Goal: Find specific page/section: Find specific page/section

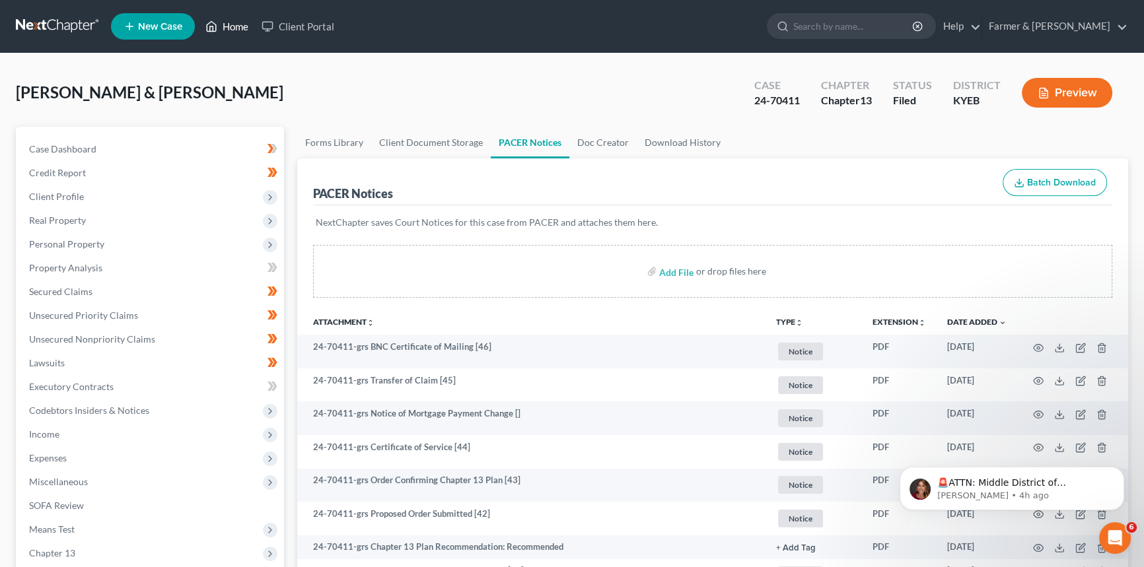
click at [241, 15] on link "Home" at bounding box center [227, 27] width 56 height 24
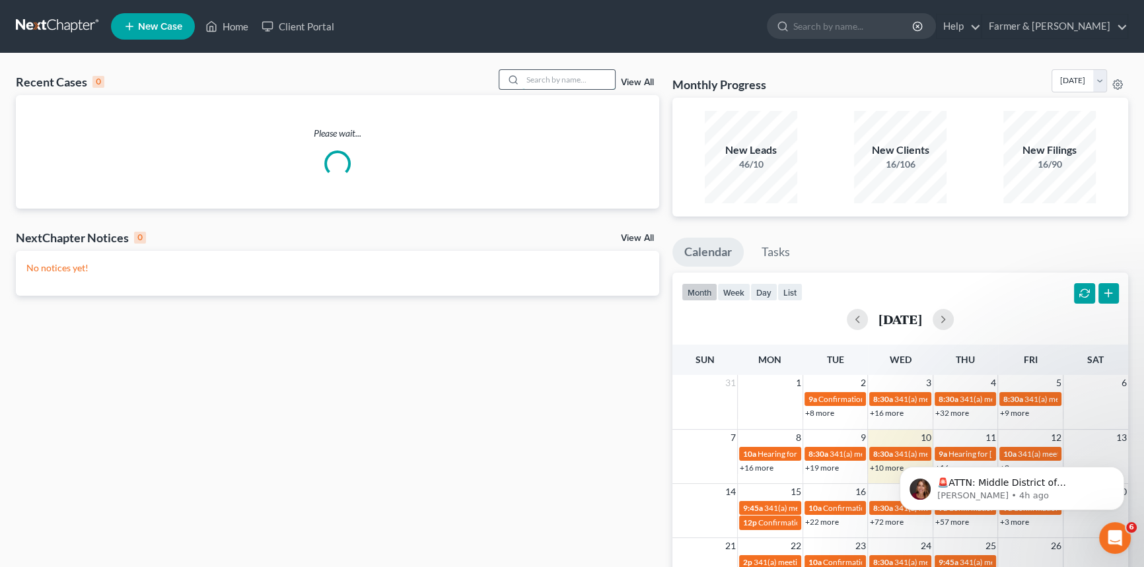
click at [556, 72] on input "search" at bounding box center [569, 79] width 92 height 19
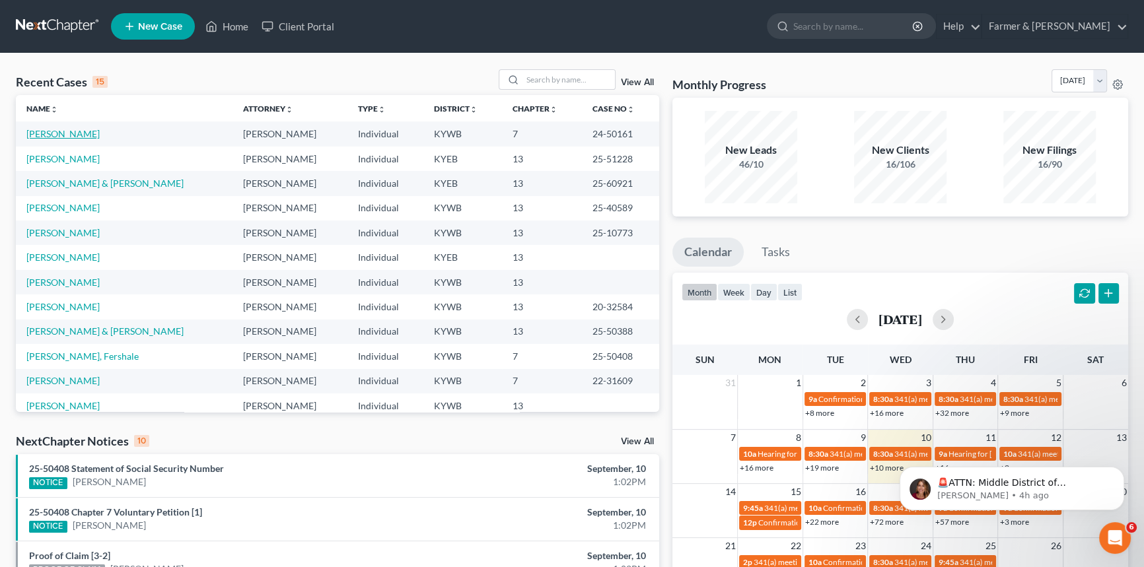
click at [60, 135] on link "[PERSON_NAME]" at bounding box center [62, 133] width 73 height 11
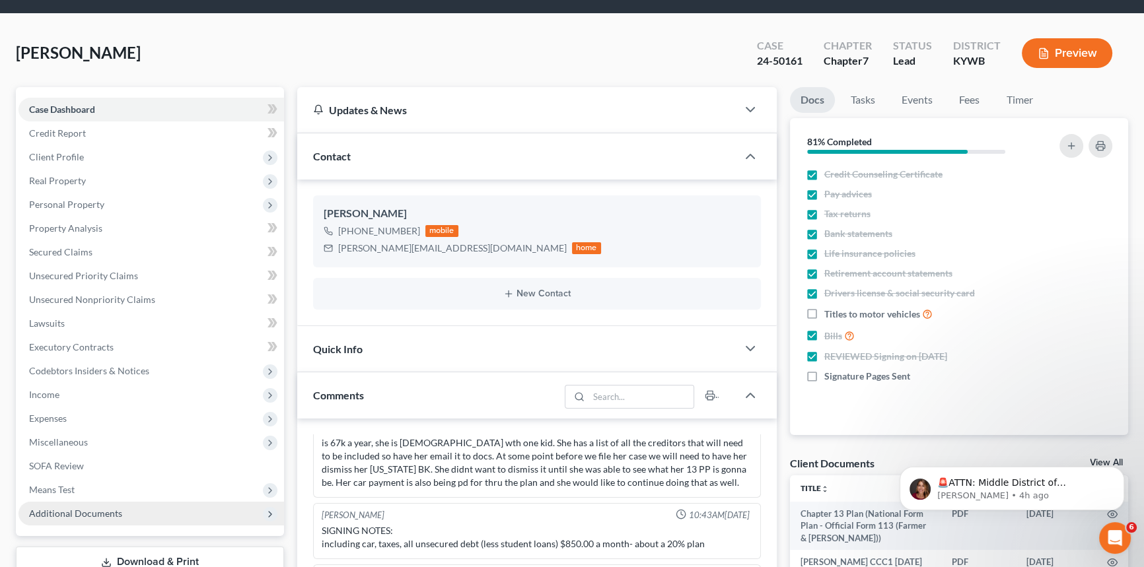
scroll to position [120, 0]
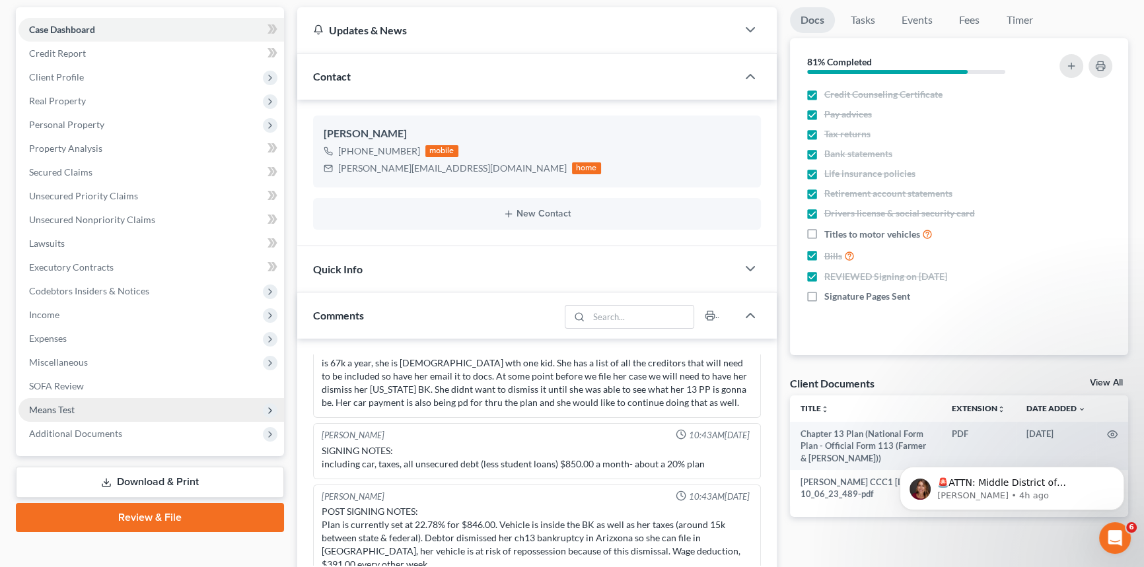
click at [57, 404] on span "Means Test" at bounding box center [52, 409] width 46 height 11
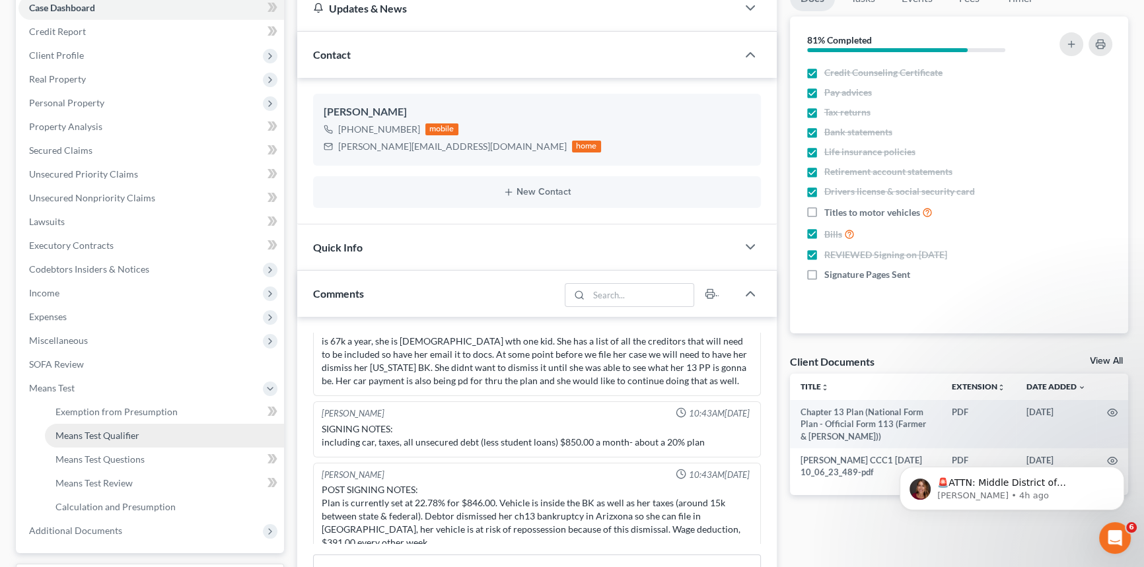
scroll to position [180, 0]
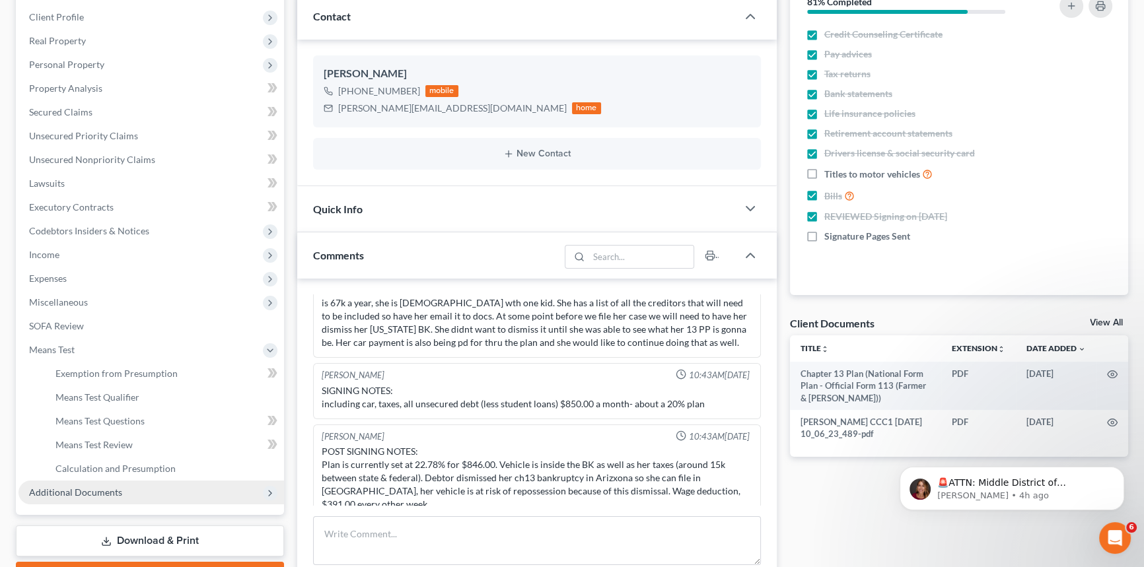
click at [75, 490] on span "Additional Documents" at bounding box center [75, 492] width 93 height 11
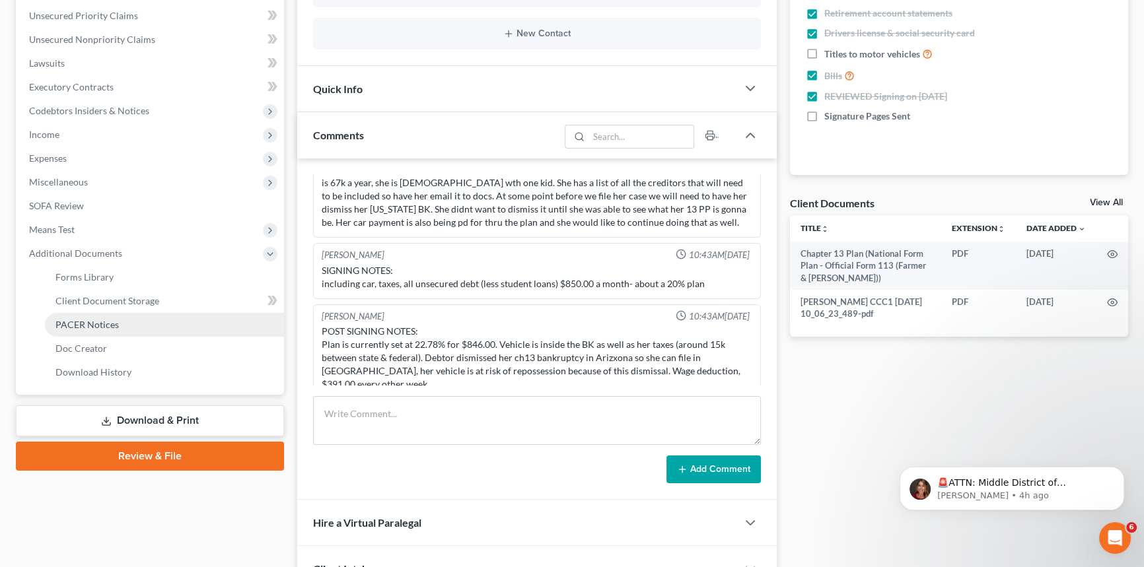
click at [100, 319] on span "PACER Notices" at bounding box center [86, 324] width 63 height 11
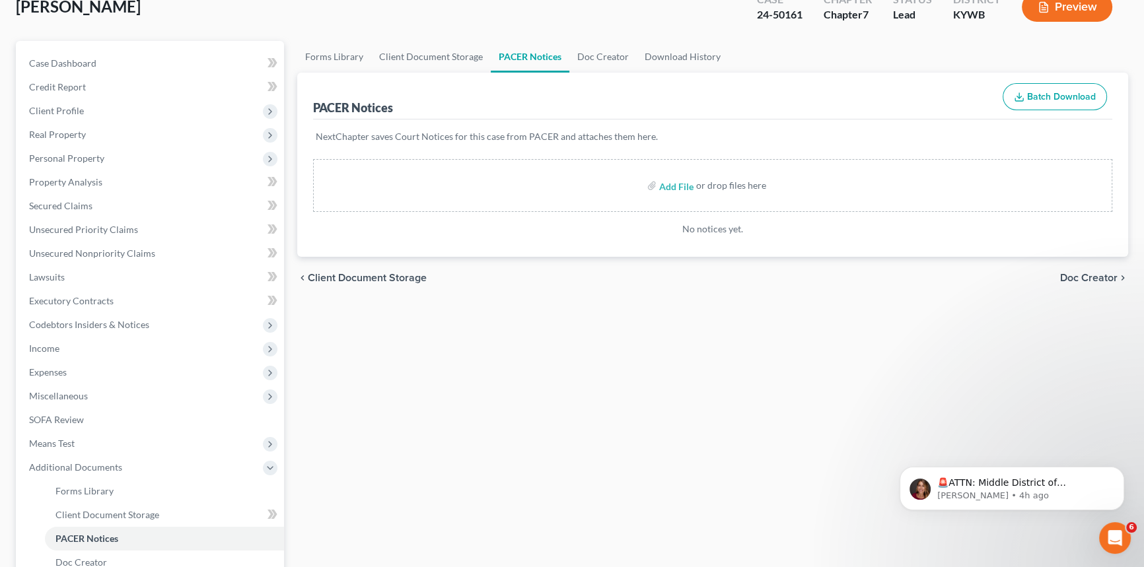
scroll to position [240, 0]
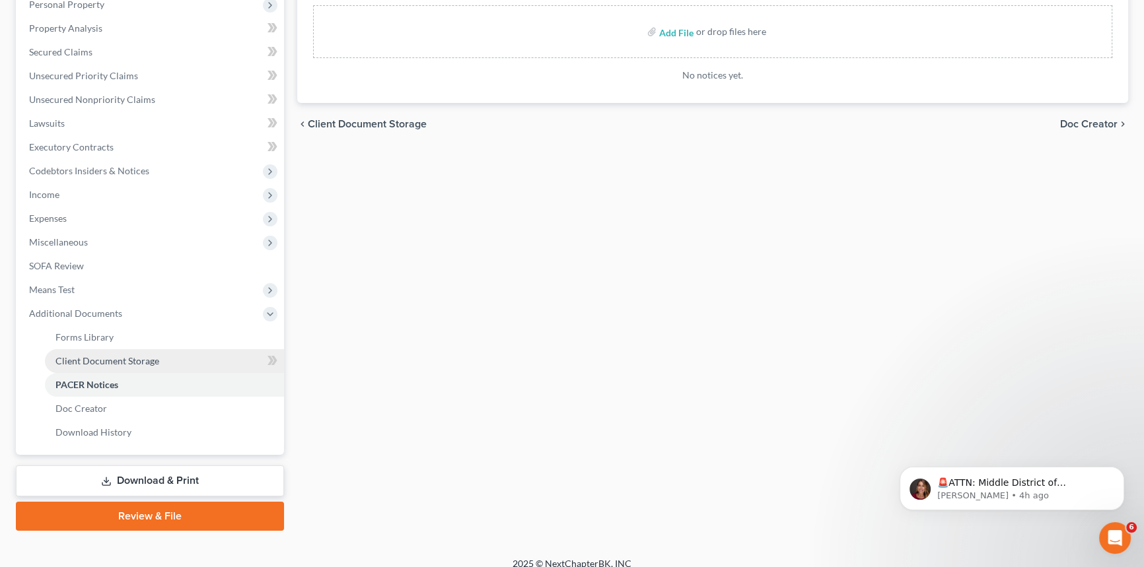
click at [119, 357] on span "Client Document Storage" at bounding box center [107, 360] width 104 height 11
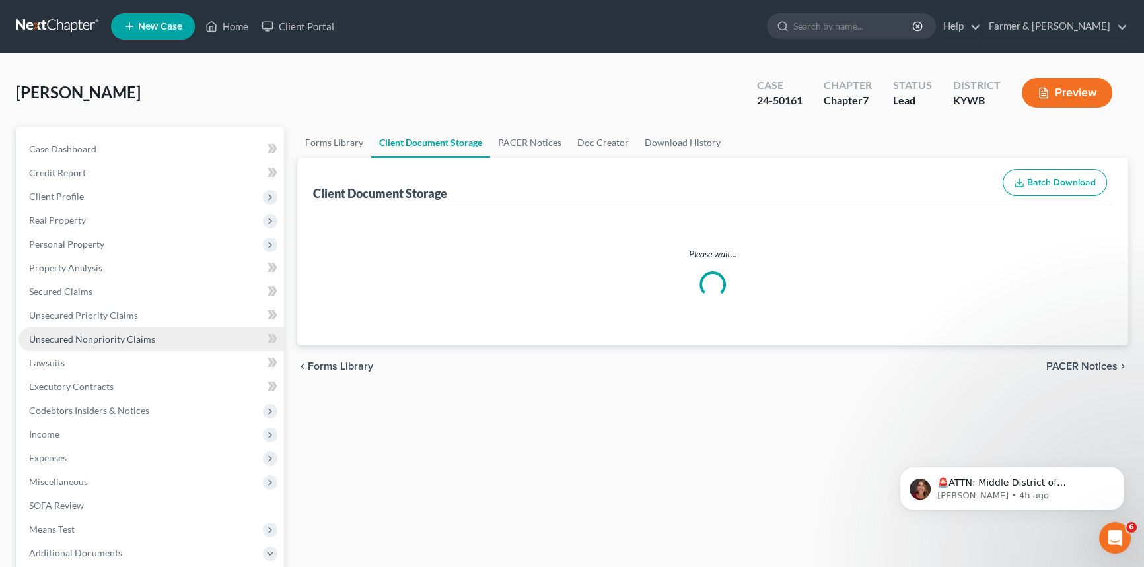
select select "7"
select select "16"
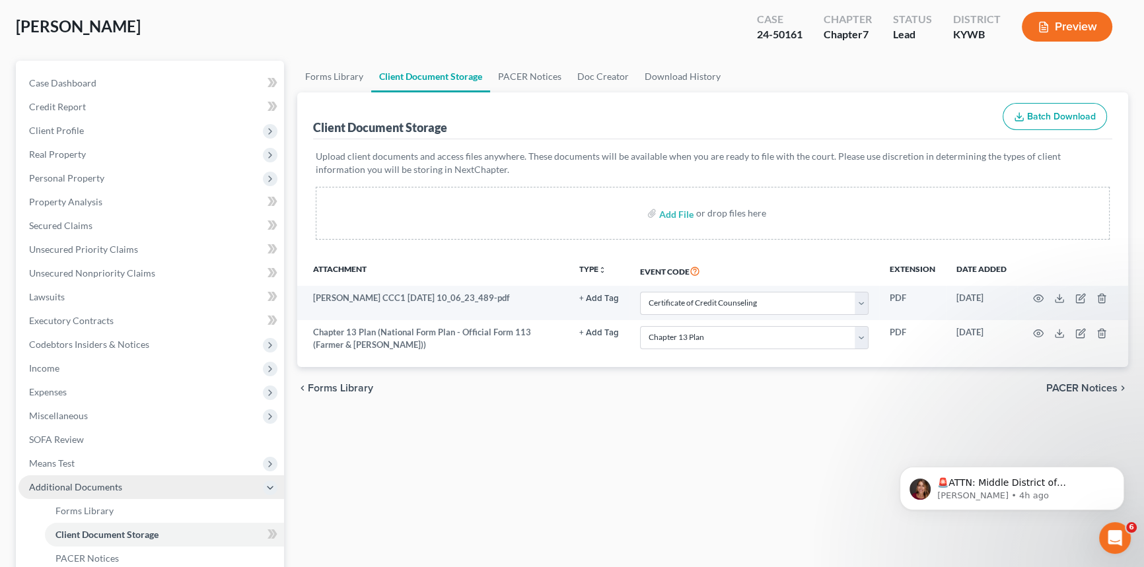
scroll to position [59, 0]
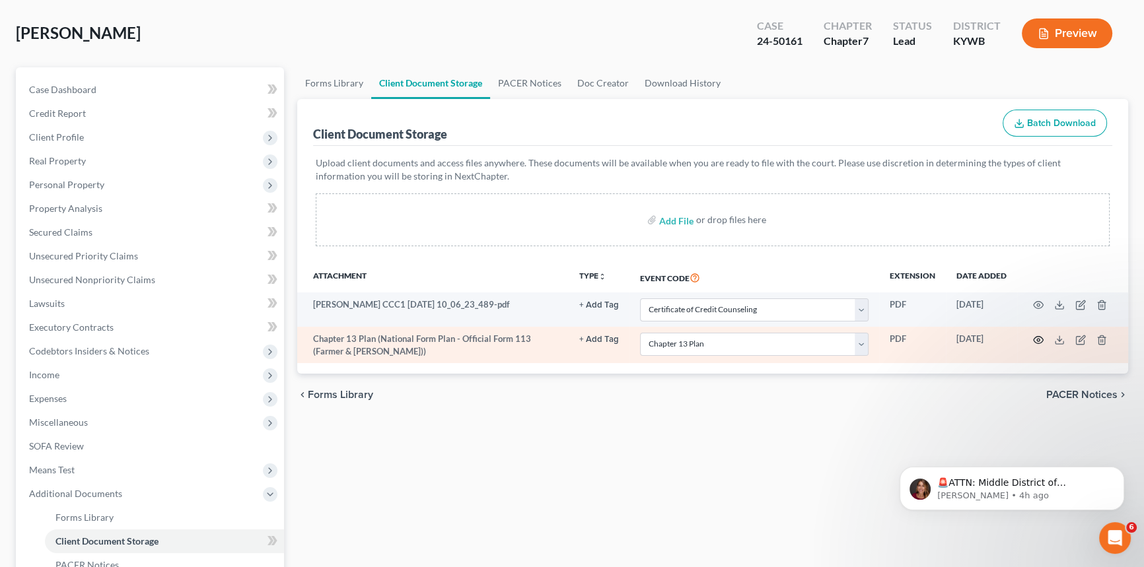
click at [1040, 336] on icon "button" at bounding box center [1038, 340] width 11 height 11
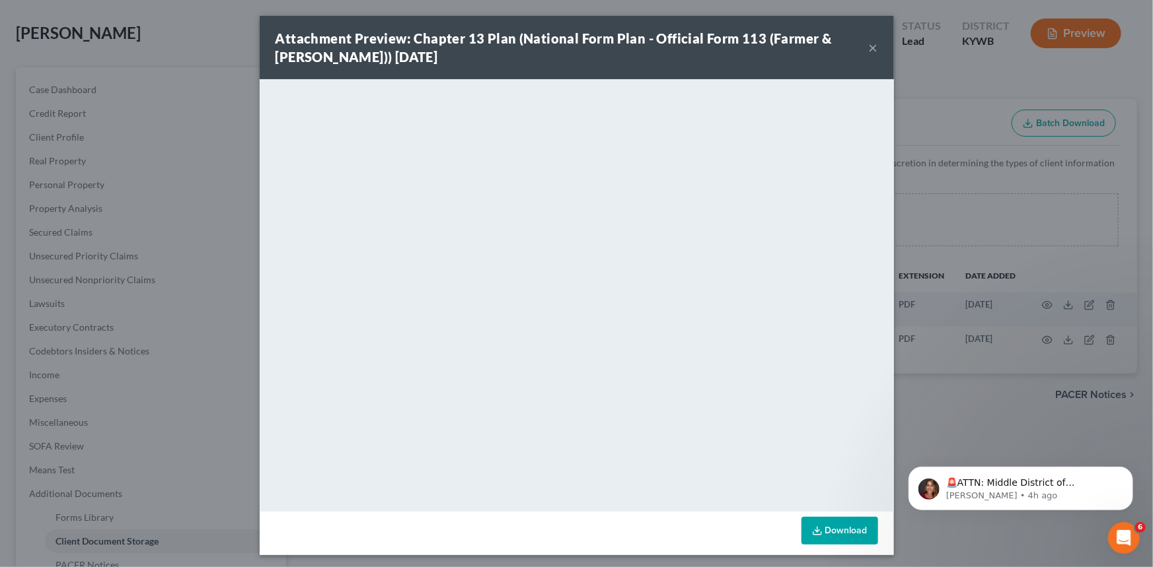
click at [872, 45] on button "×" at bounding box center [873, 48] width 9 height 16
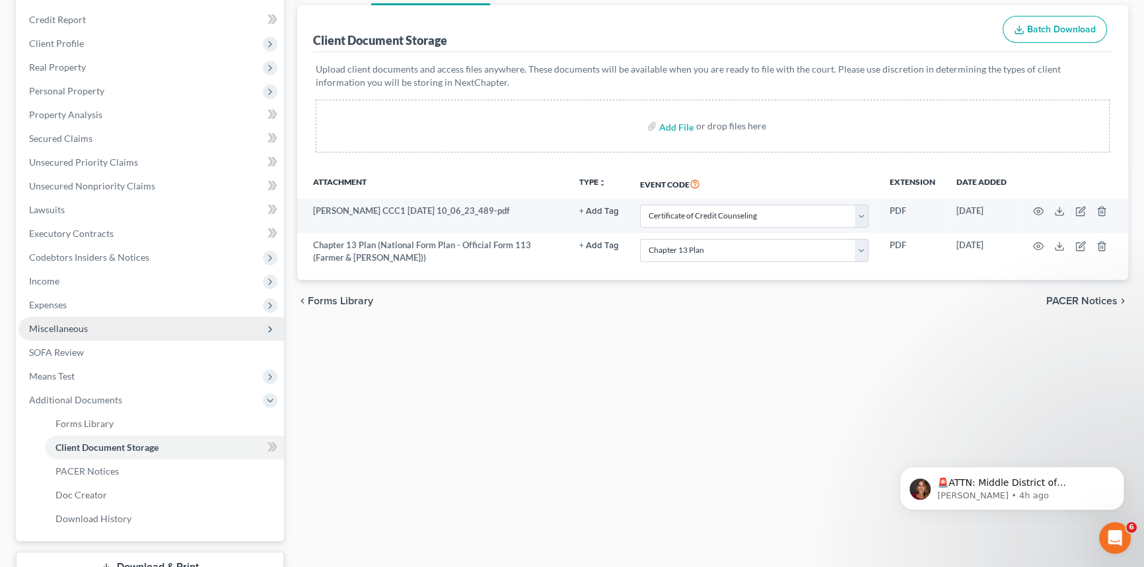
scroll to position [252, 0]
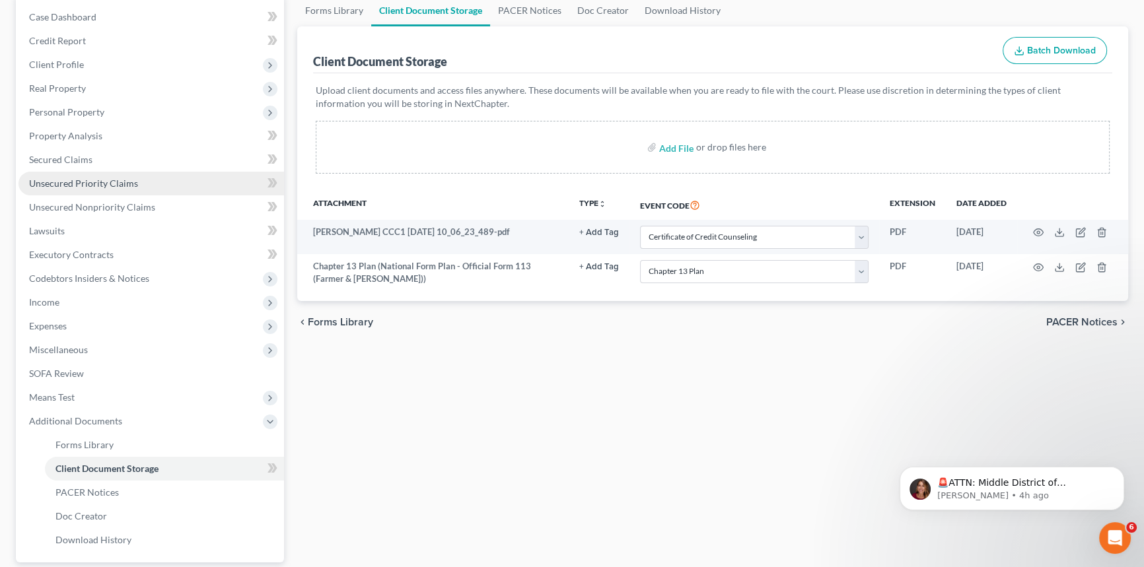
click at [155, 178] on link "Unsecured Priority Claims" at bounding box center [151, 184] width 266 height 24
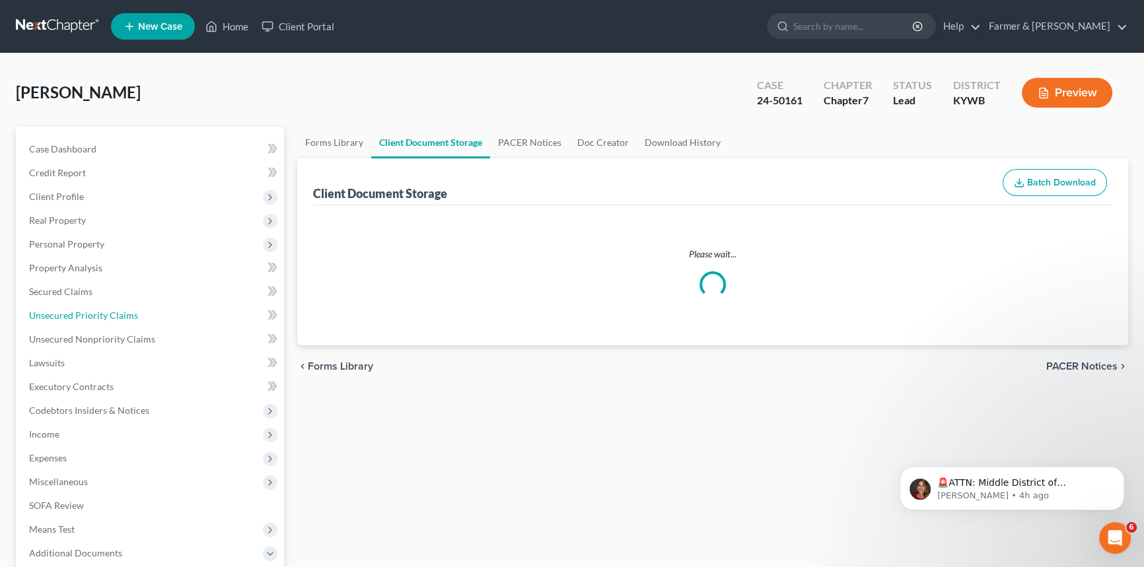
scroll to position [132, 0]
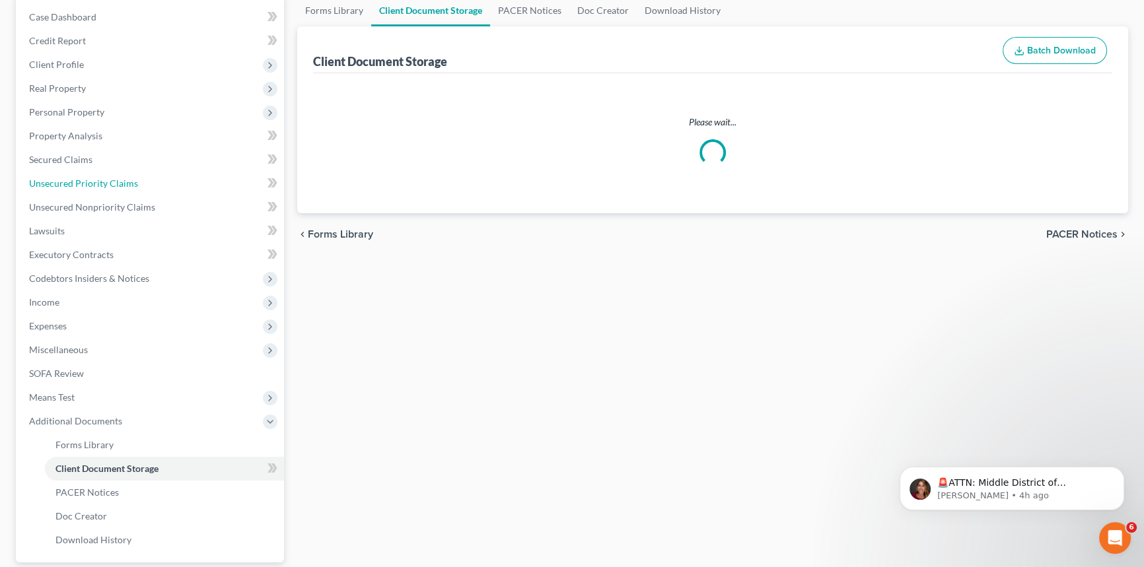
select select "7"
select select "16"
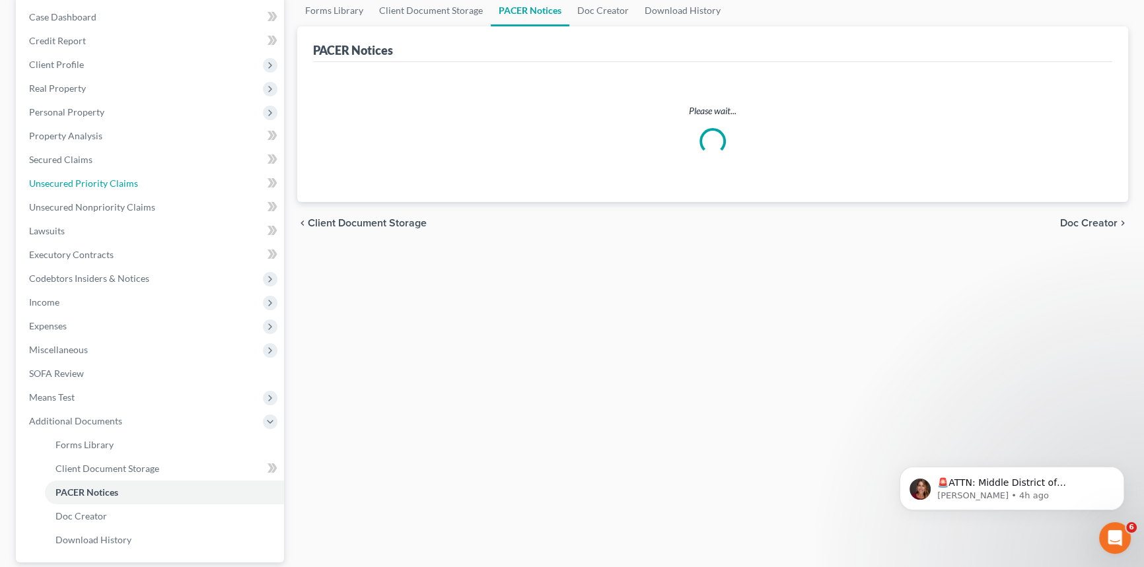
scroll to position [240, 0]
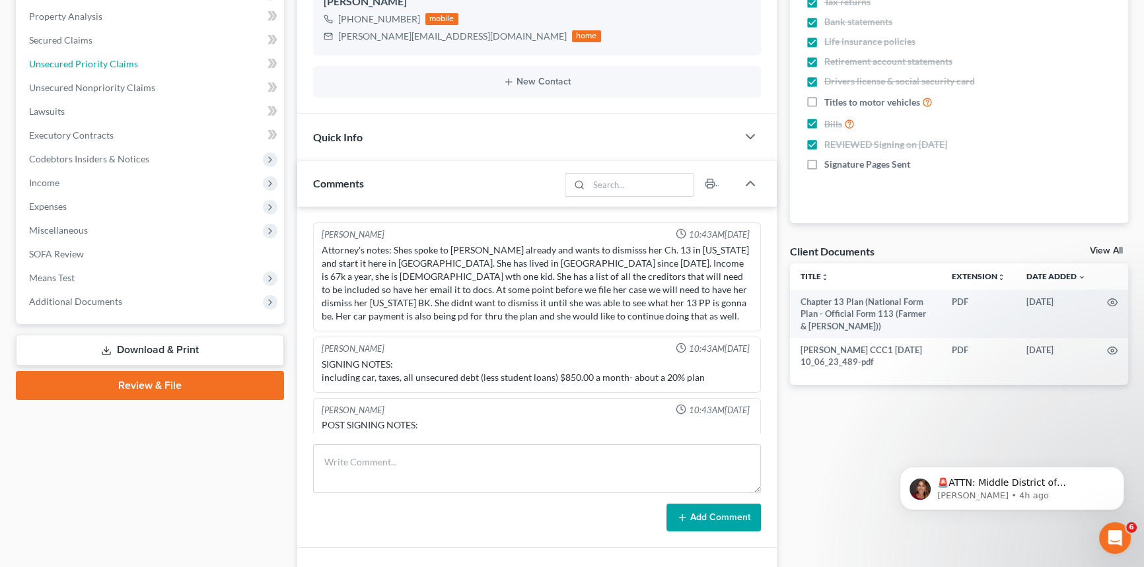
scroll to position [46, 0]
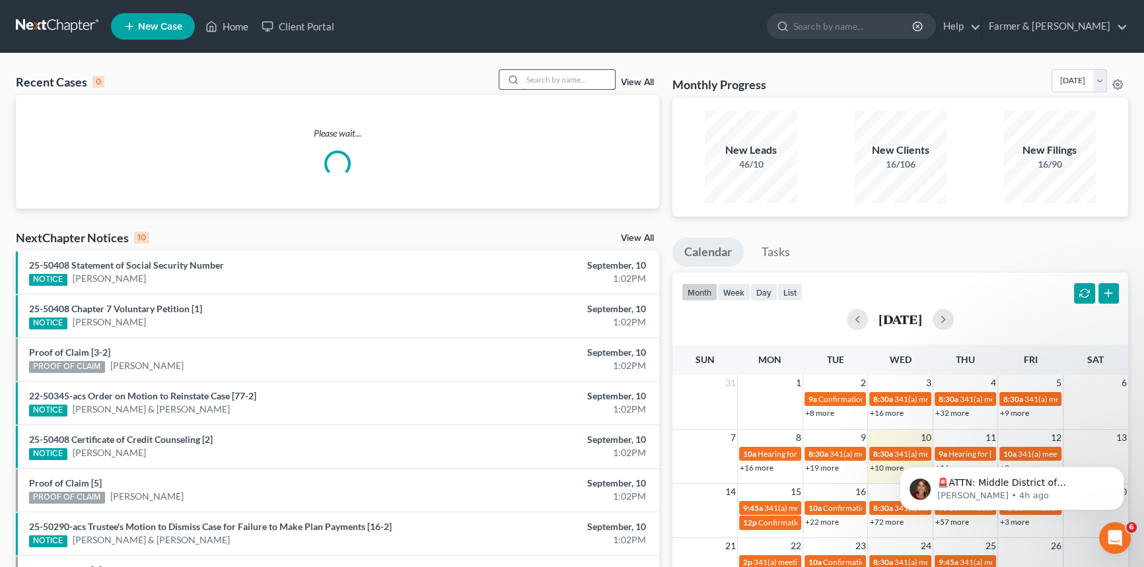
click at [536, 75] on input "search" at bounding box center [569, 79] width 92 height 19
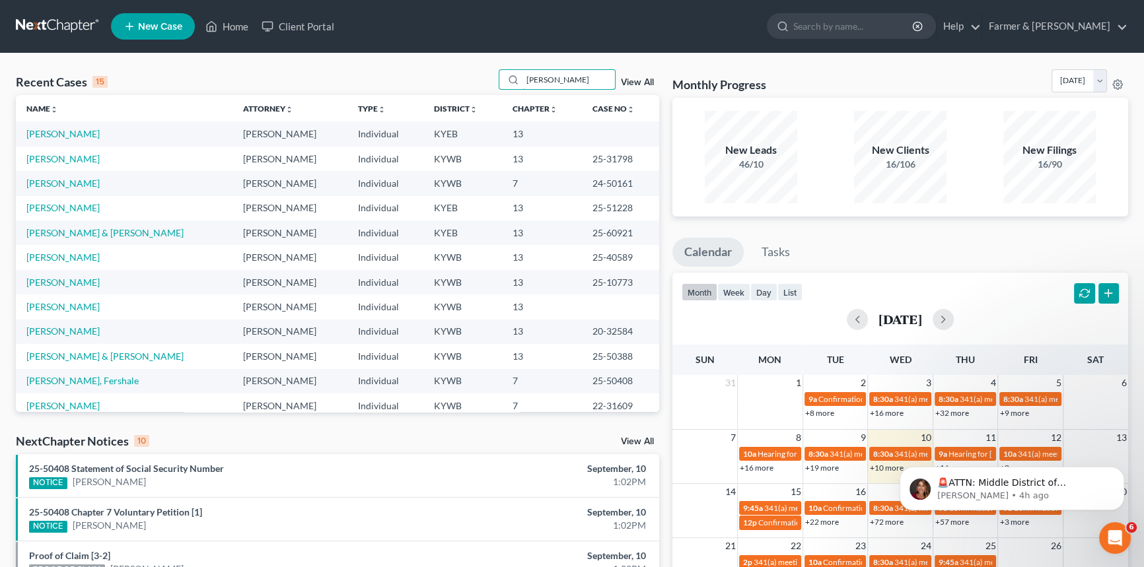
type input "[PERSON_NAME]"
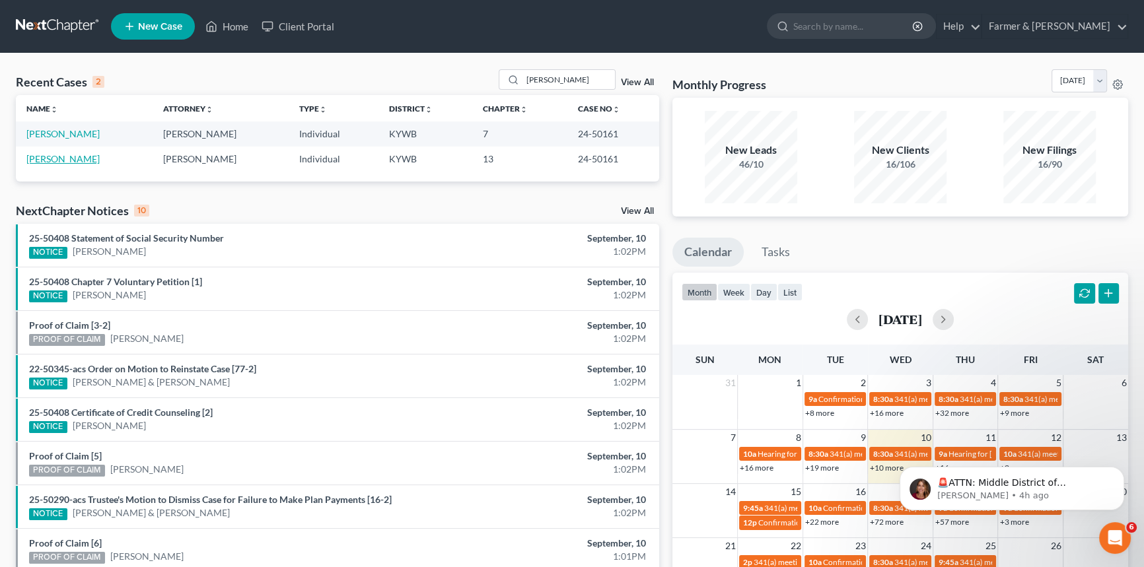
click at [64, 158] on link "[PERSON_NAME]" at bounding box center [62, 158] width 73 height 11
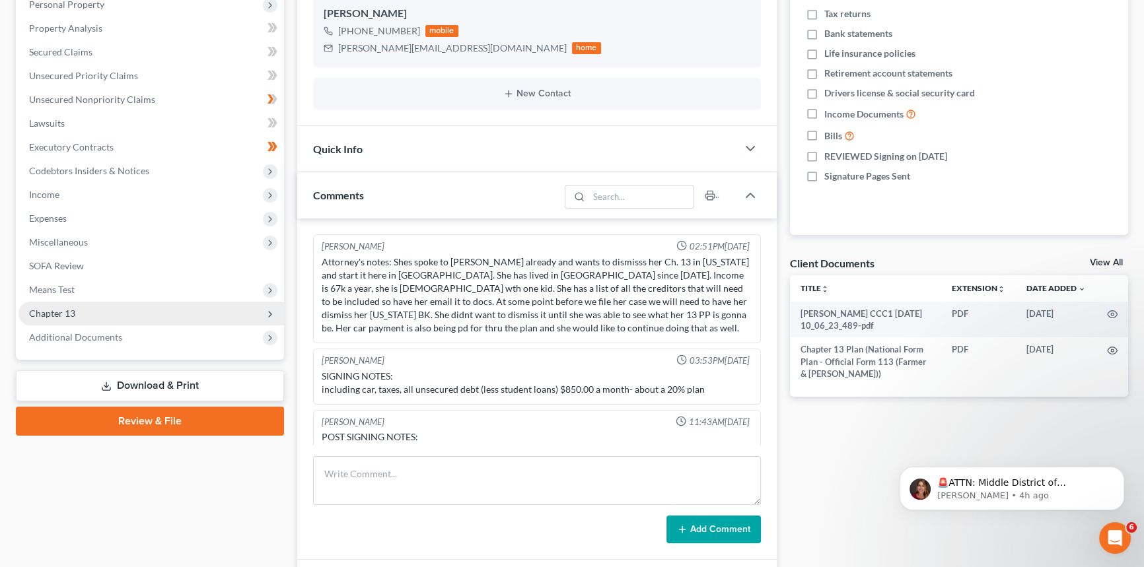
scroll to position [46, 0]
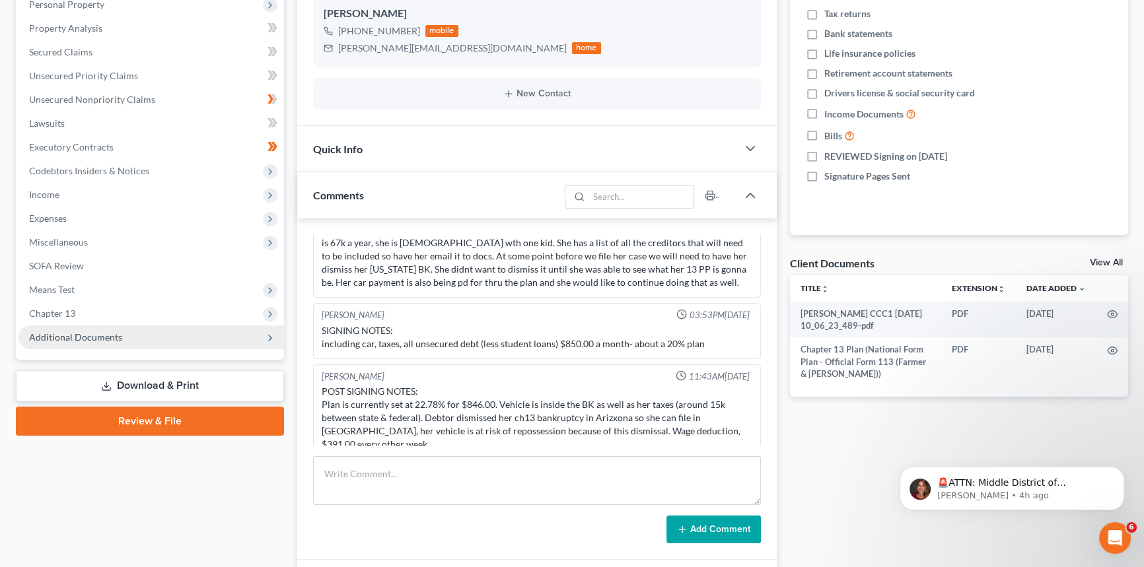
click at [100, 330] on span "Additional Documents" at bounding box center [151, 338] width 266 height 24
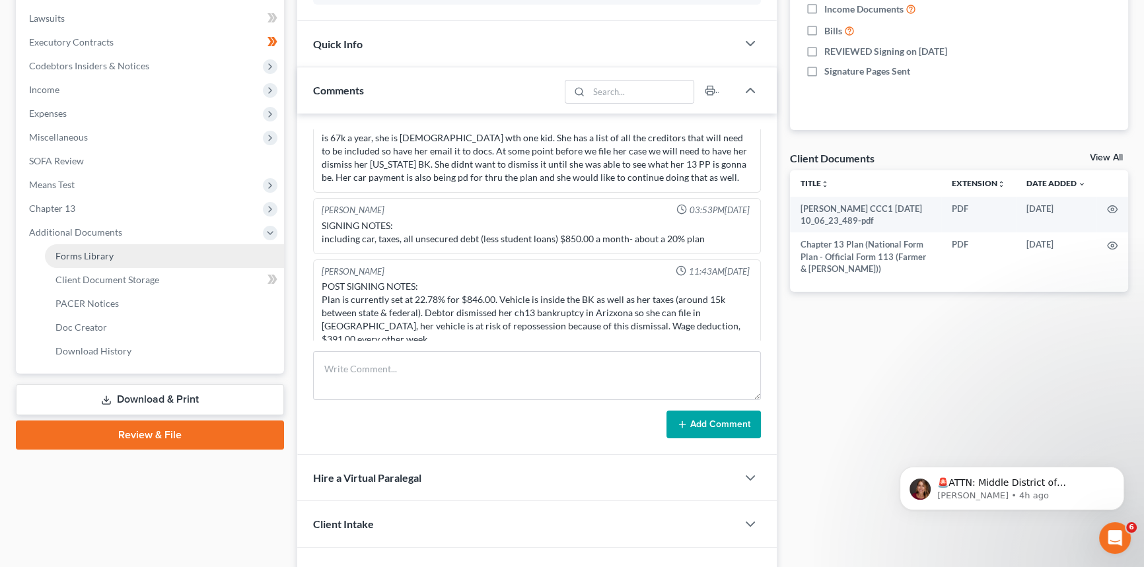
scroll to position [360, 0]
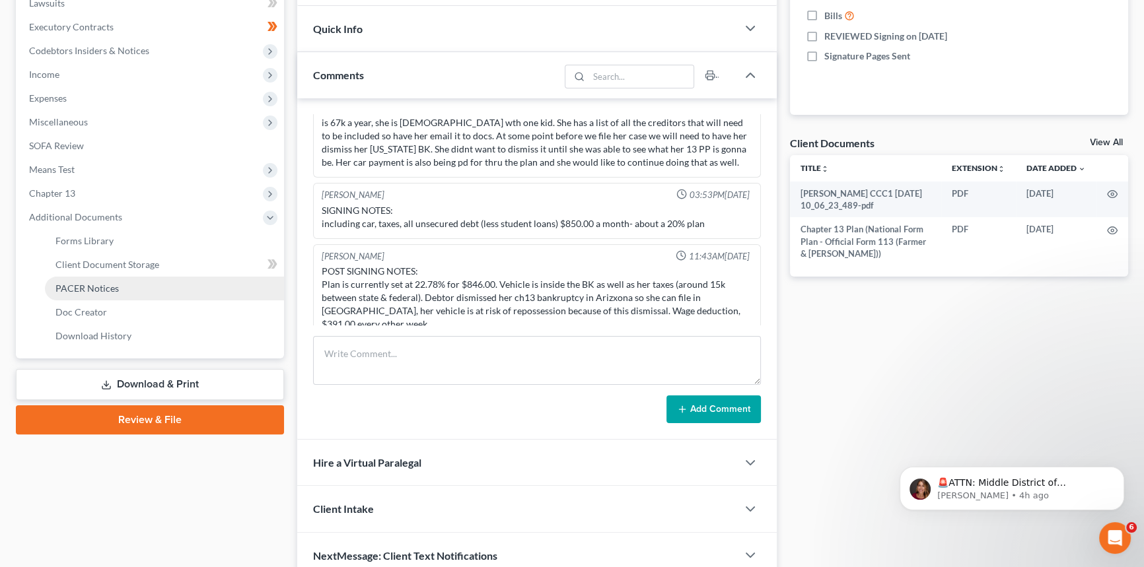
click at [119, 291] on link "PACER Notices" at bounding box center [164, 289] width 239 height 24
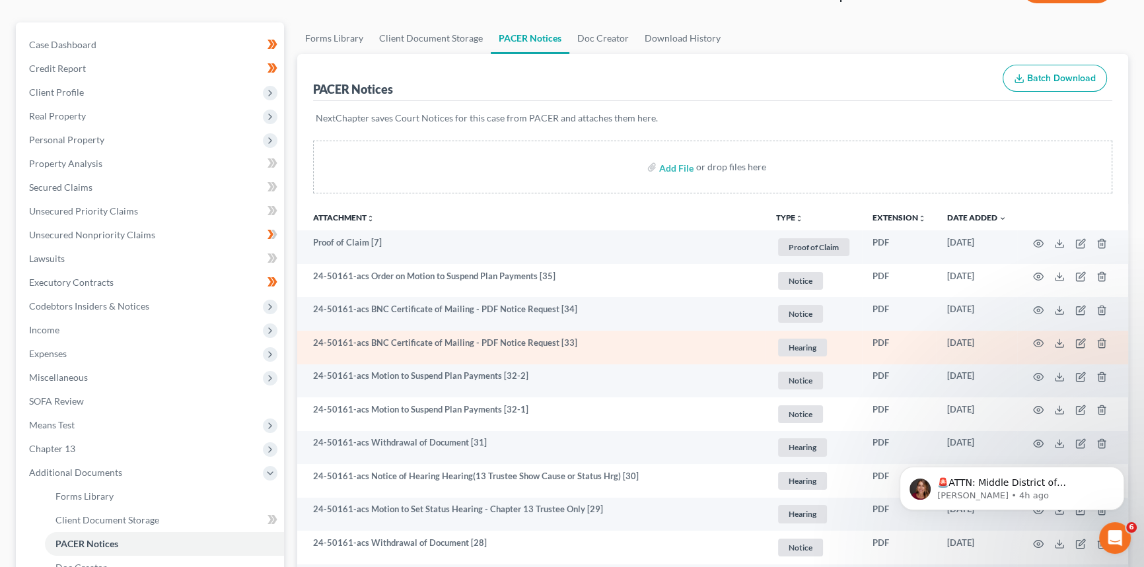
scroll to position [120, 0]
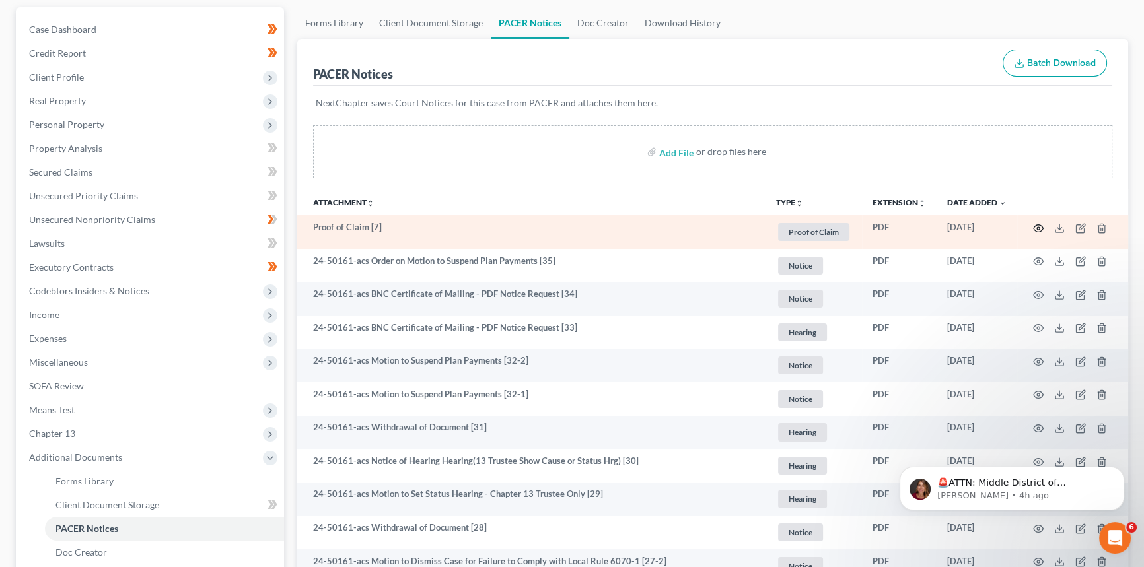
click at [1040, 227] on icon "button" at bounding box center [1038, 228] width 11 height 11
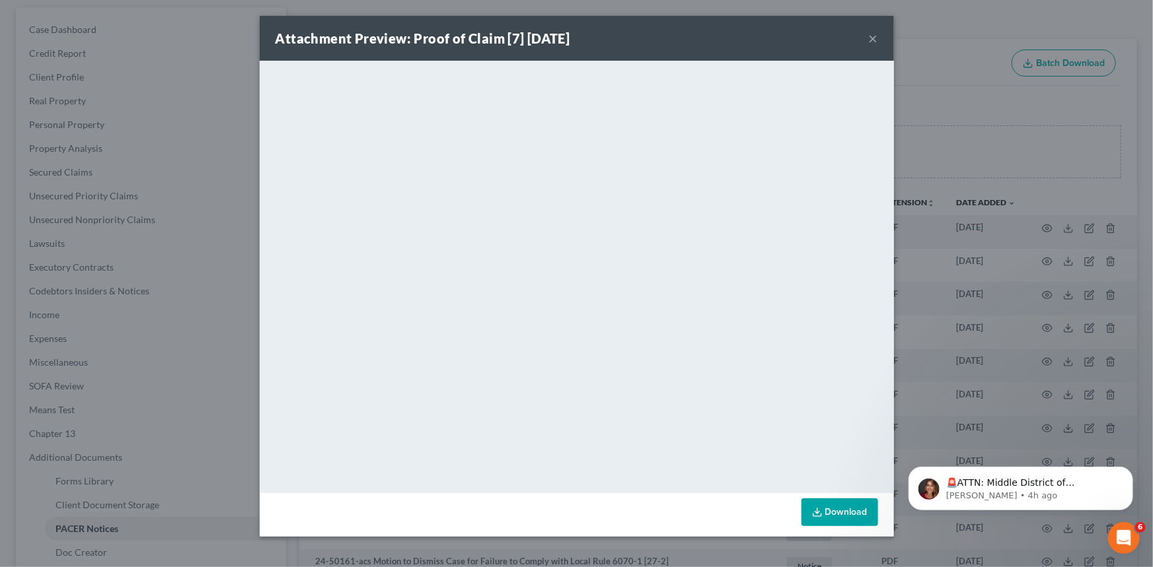
click at [870, 36] on button "×" at bounding box center [873, 38] width 9 height 16
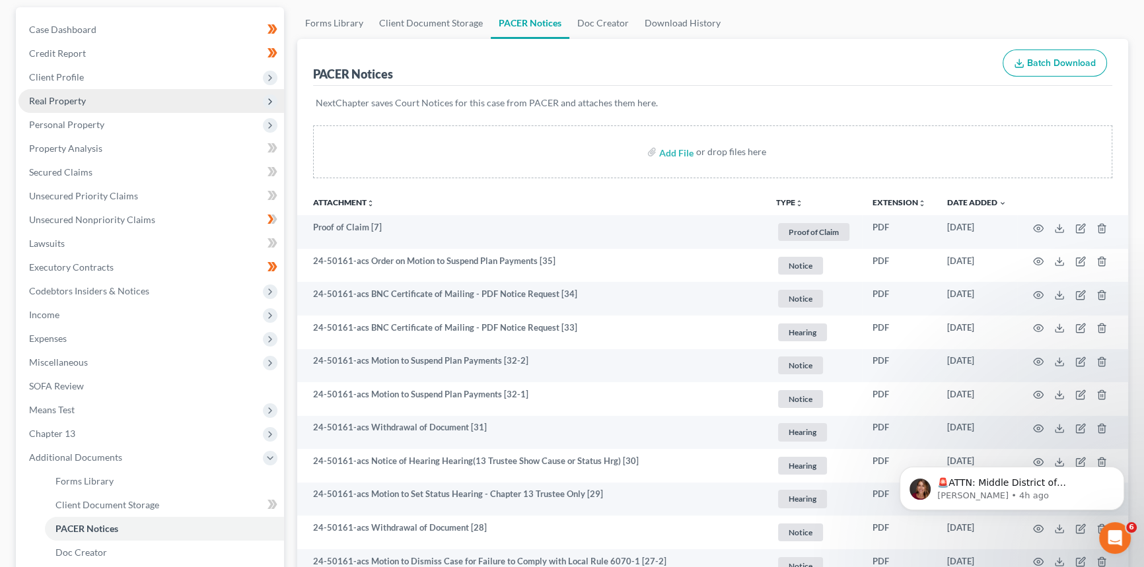
click at [87, 101] on span "Real Property" at bounding box center [151, 101] width 266 height 24
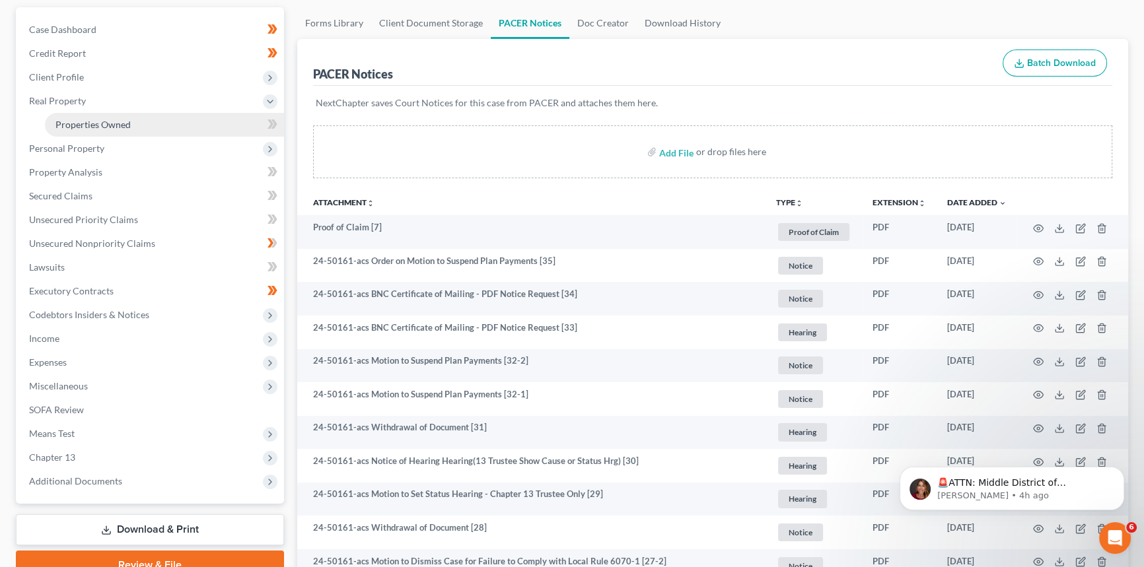
click at [84, 116] on link "Properties Owned" at bounding box center [164, 125] width 239 height 24
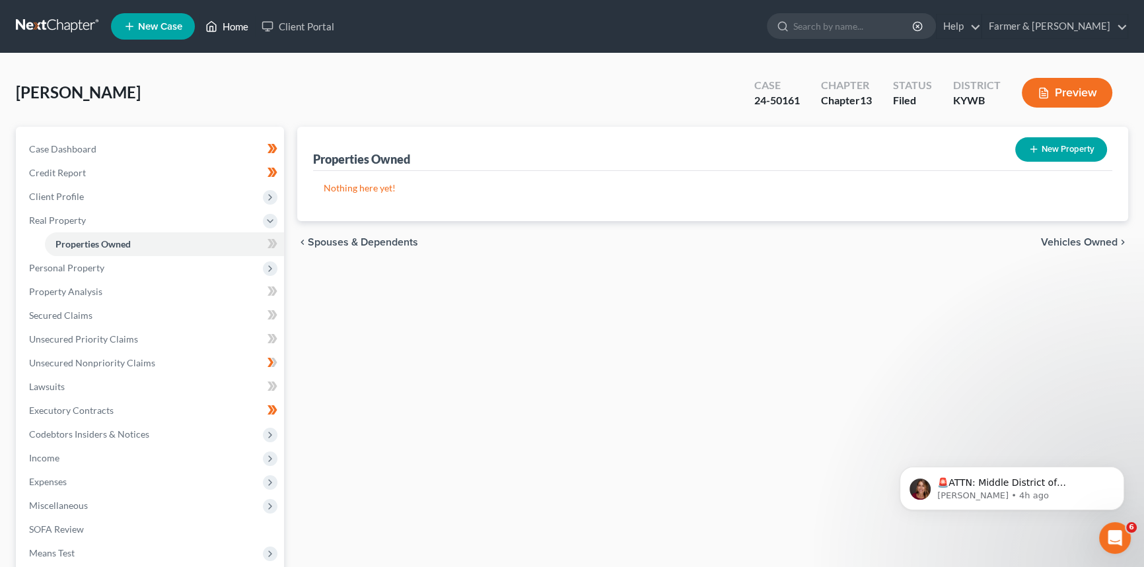
click at [242, 22] on link "Home" at bounding box center [227, 27] width 56 height 24
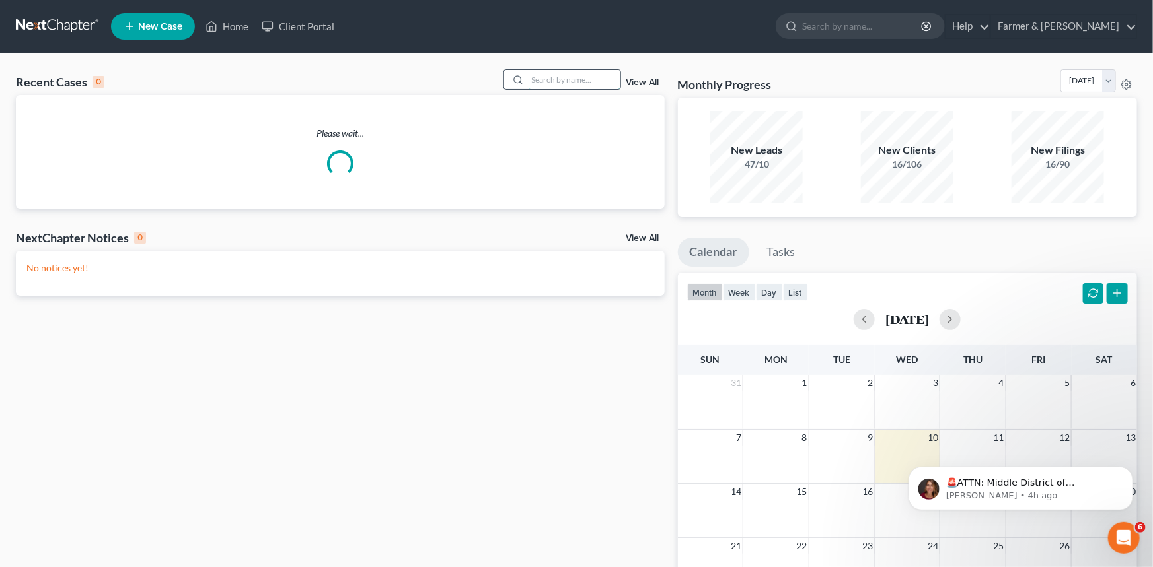
click at [597, 84] on input "search" at bounding box center [574, 79] width 92 height 19
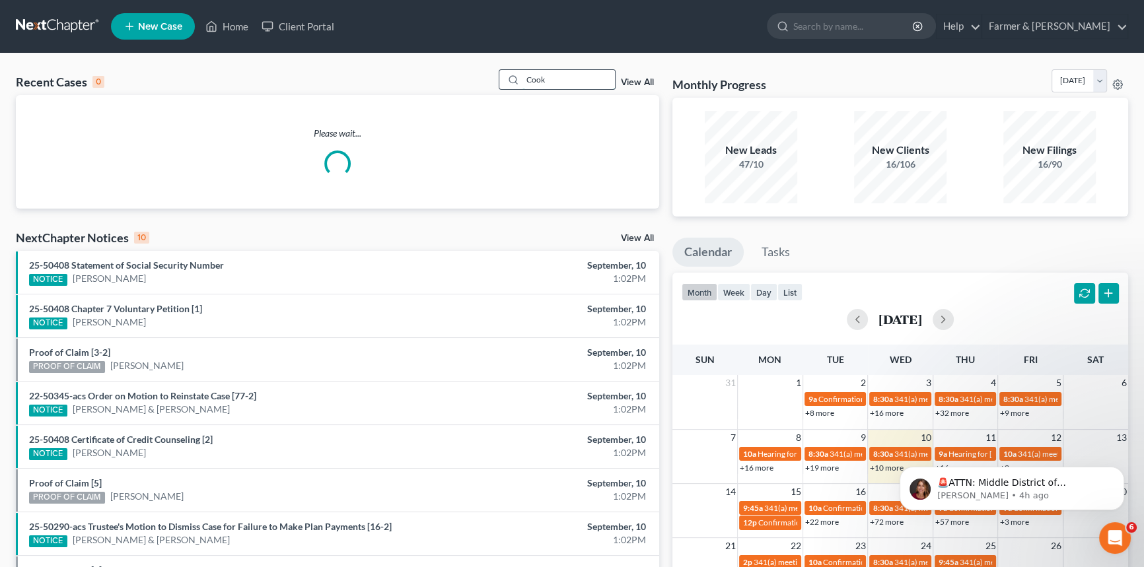
type input "Cook"
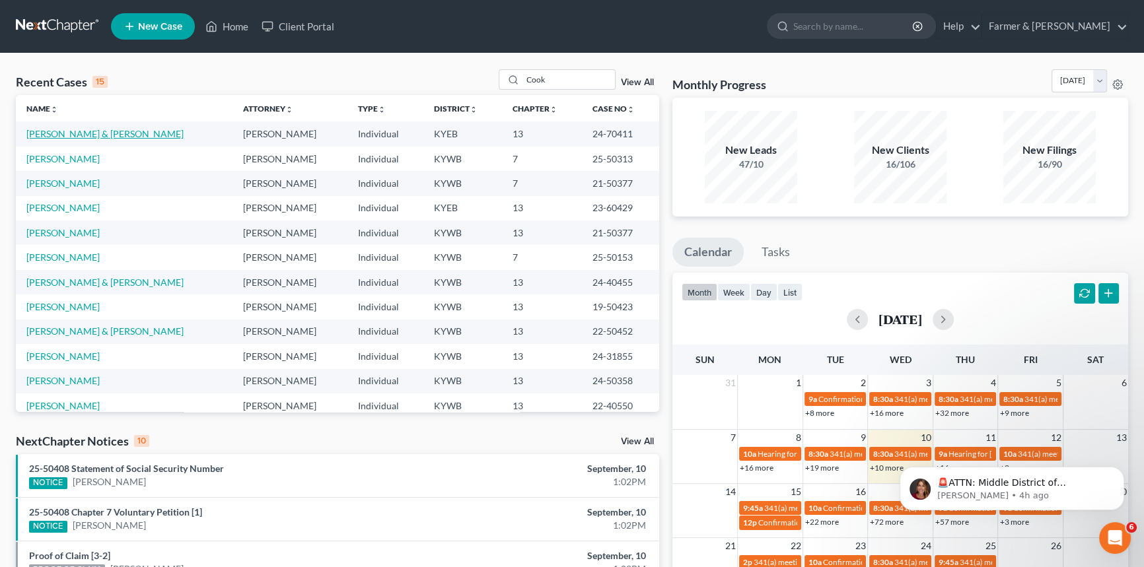
click at [79, 135] on link "[PERSON_NAME] & [PERSON_NAME]" at bounding box center [104, 133] width 157 height 11
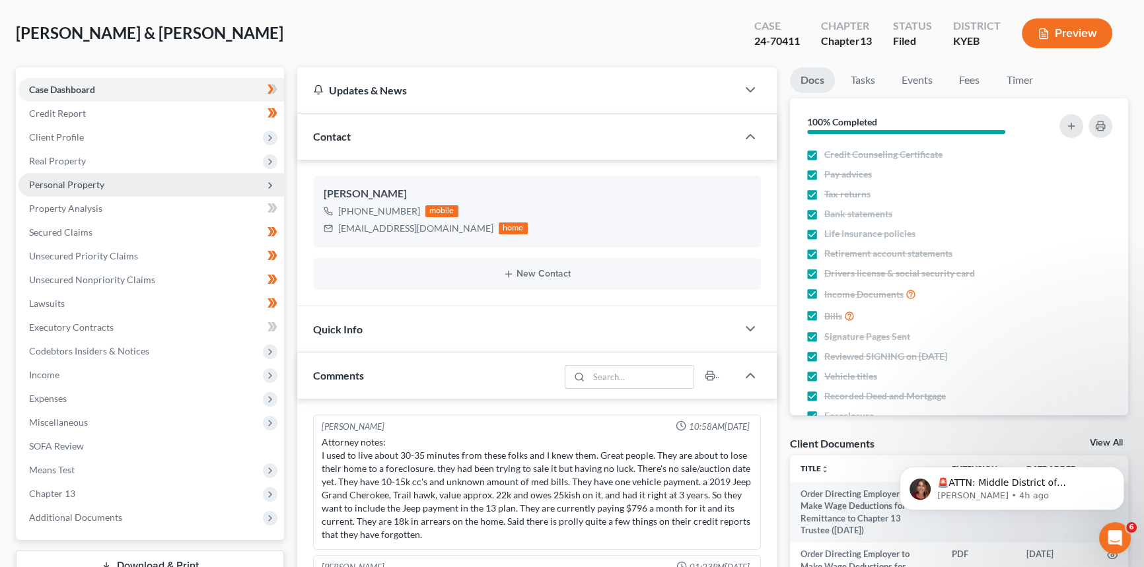
scroll to position [270, 0]
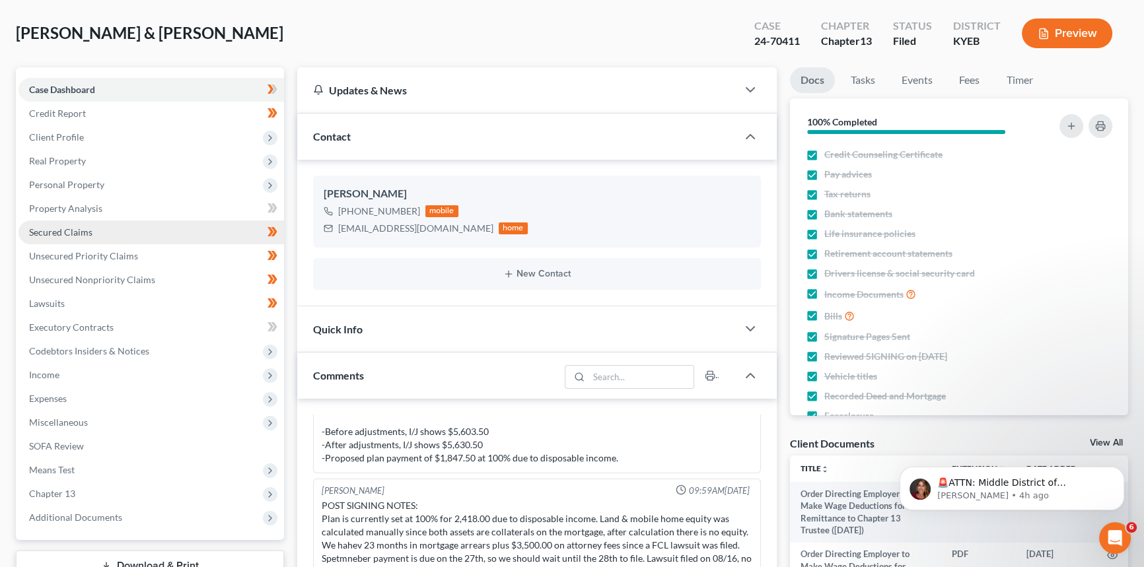
click at [83, 228] on span "Secured Claims" at bounding box center [60, 232] width 63 height 11
